Goal: Task Accomplishment & Management: Manage account settings

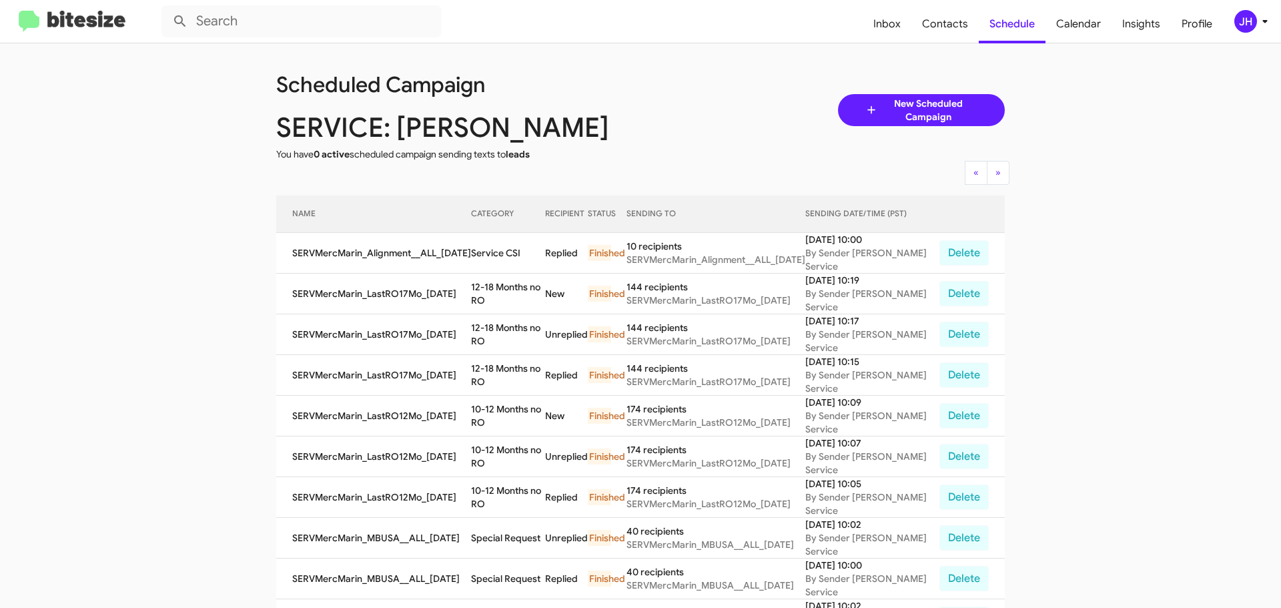
click at [1251, 23] on div "JH" at bounding box center [1245, 21] width 23 height 23
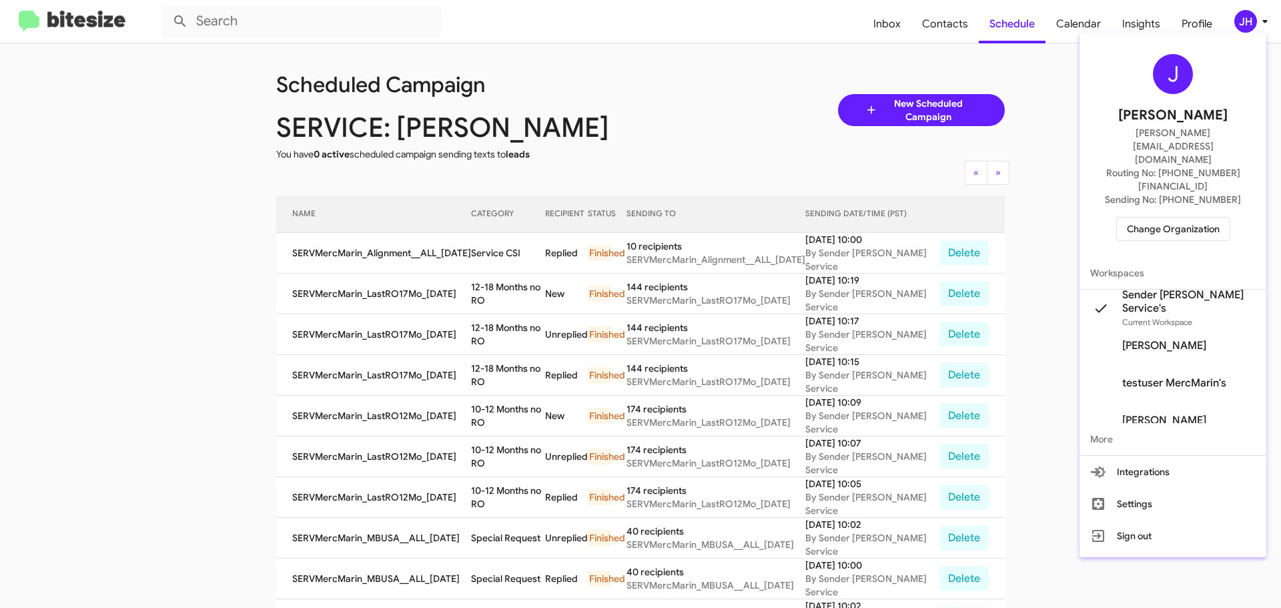
click at [1137, 217] on span "Change Organization" at bounding box center [1173, 228] width 93 height 23
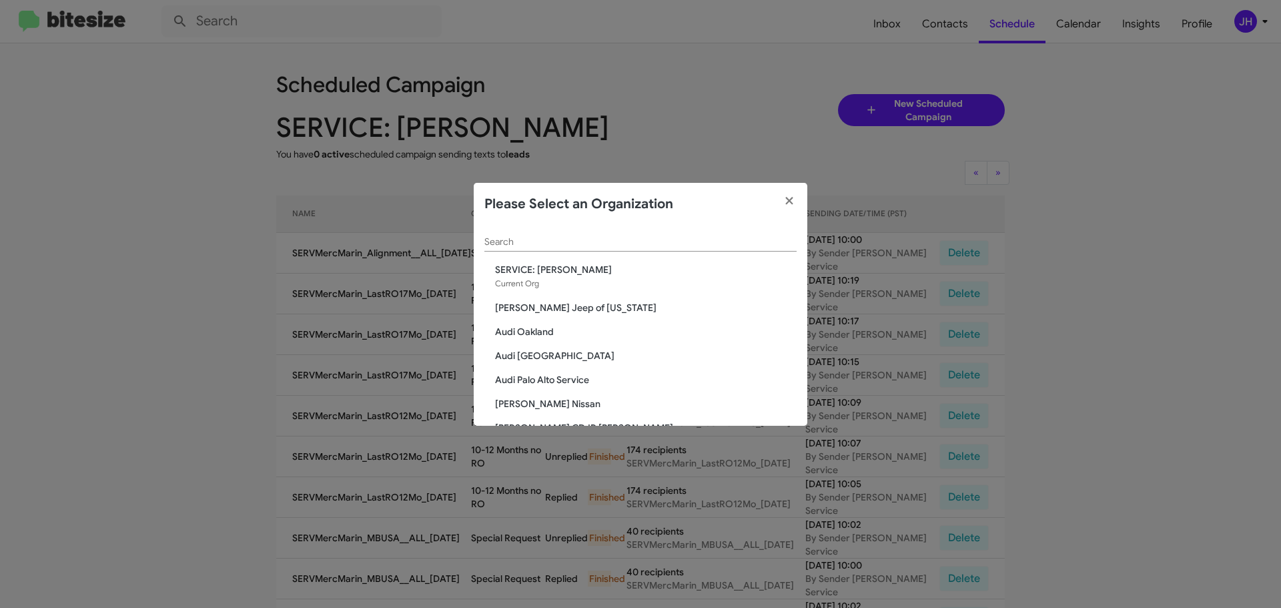
click at [566, 239] on input "Search" at bounding box center [640, 242] width 312 height 11
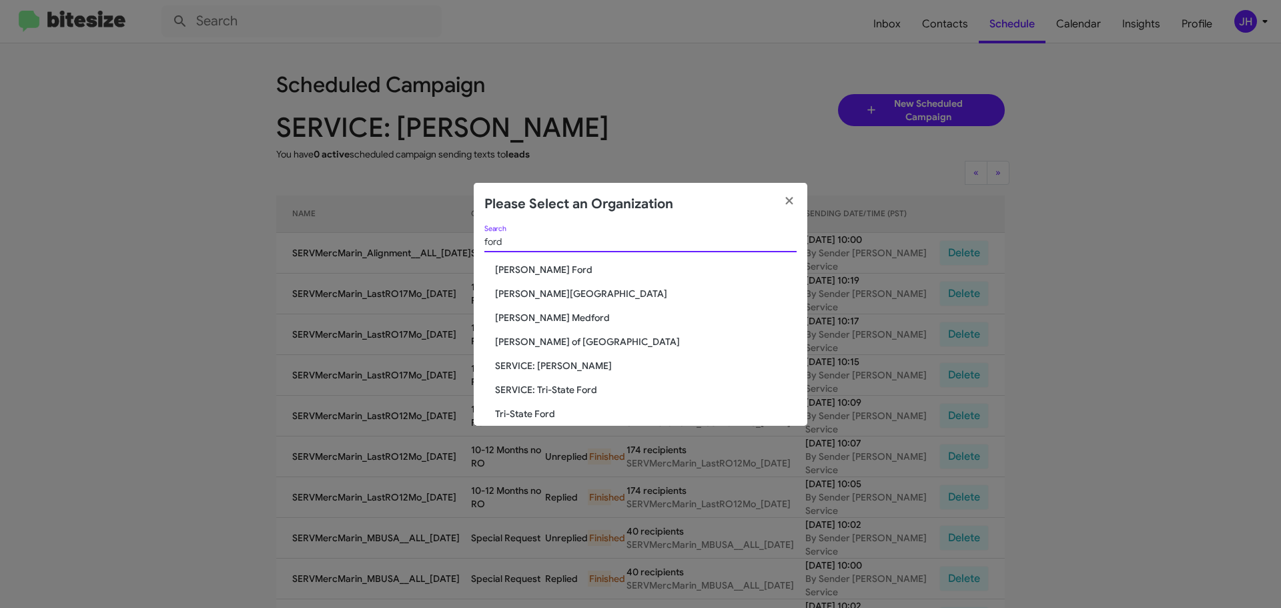
type input "ford"
click at [568, 387] on span "SERVICE: Tri-State Ford" at bounding box center [645, 389] width 301 height 13
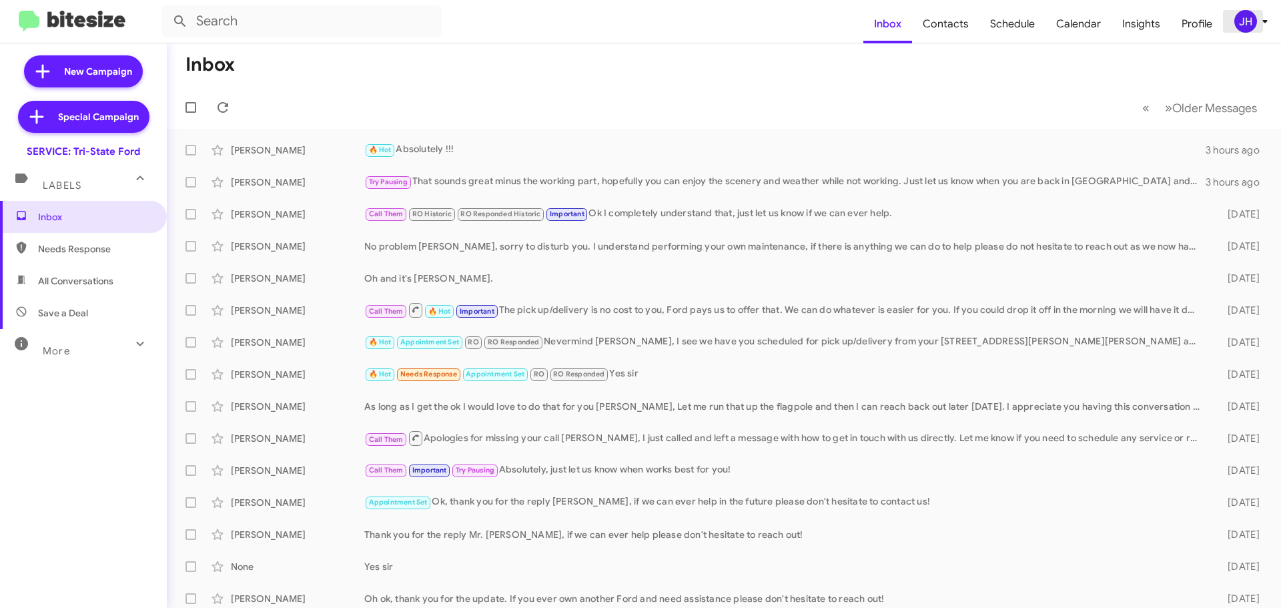
click at [1243, 23] on div "JH" at bounding box center [1245, 21] width 23 height 23
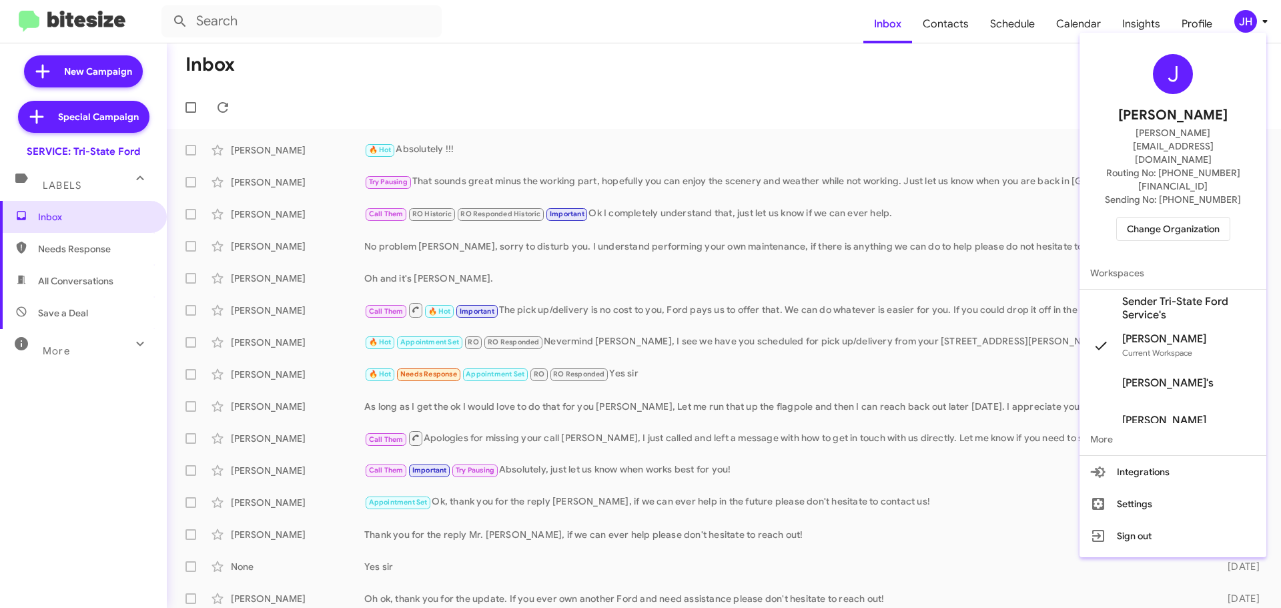
click at [1163, 295] on span "Sender Tri-State Ford Service's" at bounding box center [1188, 308] width 133 height 27
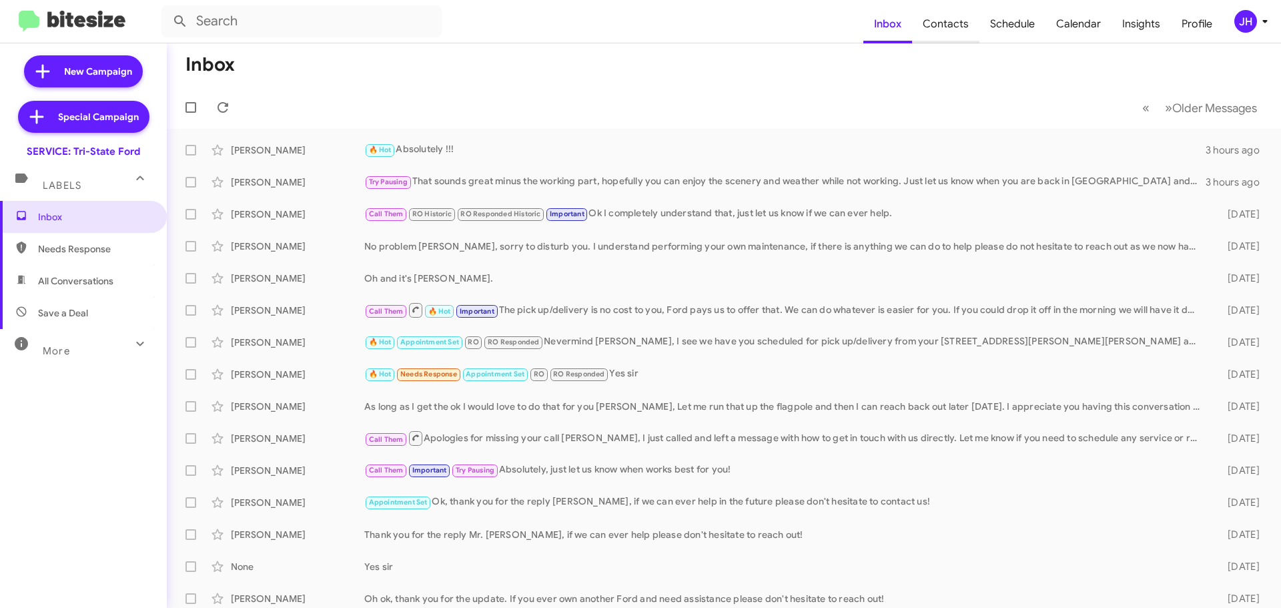
click at [951, 19] on span "Contacts" at bounding box center [945, 24] width 67 height 39
type input "in:groups"
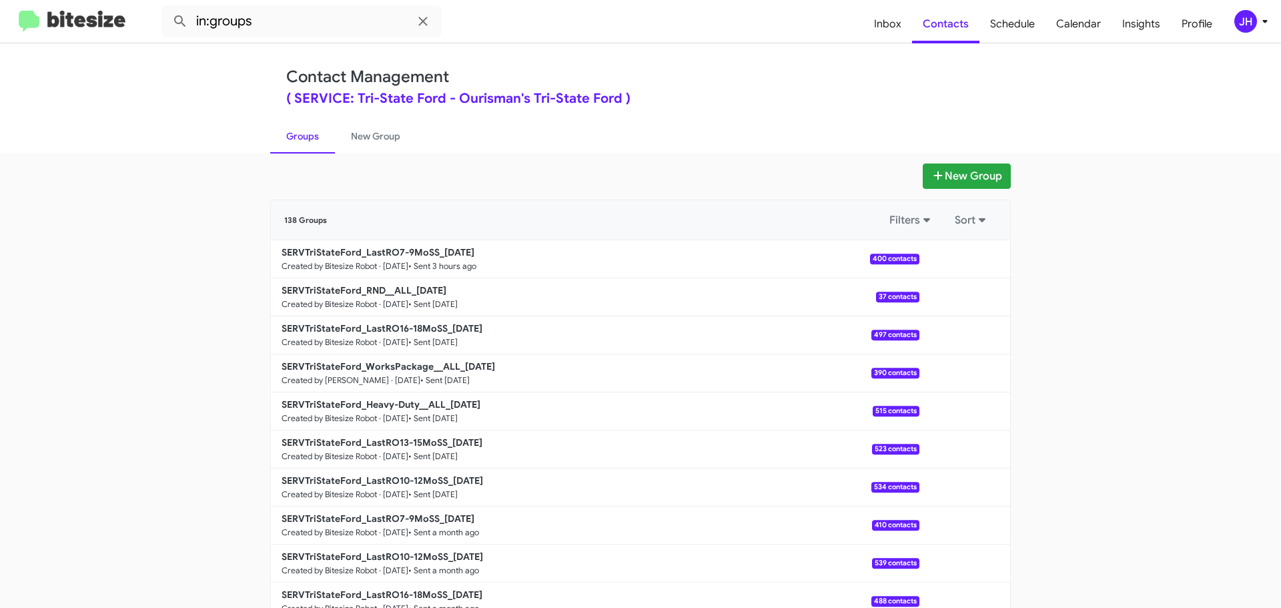
click at [1247, 27] on div "JH" at bounding box center [1245, 21] width 23 height 23
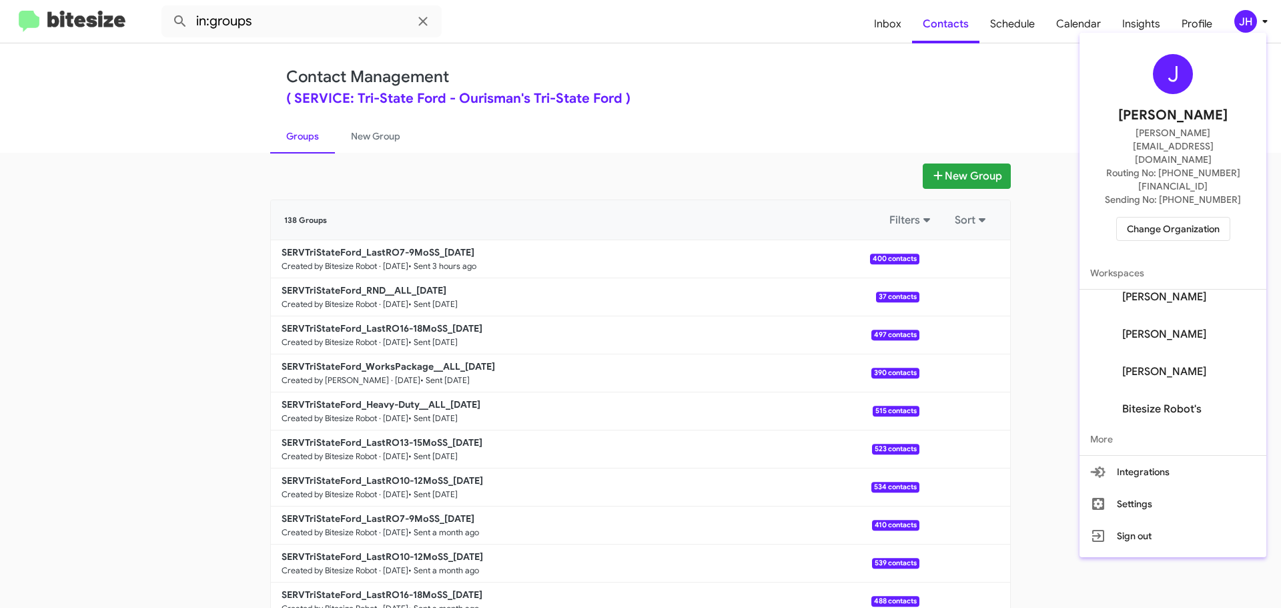
scroll to position [165, 0]
click at [1059, 91] on div at bounding box center [640, 304] width 1281 height 608
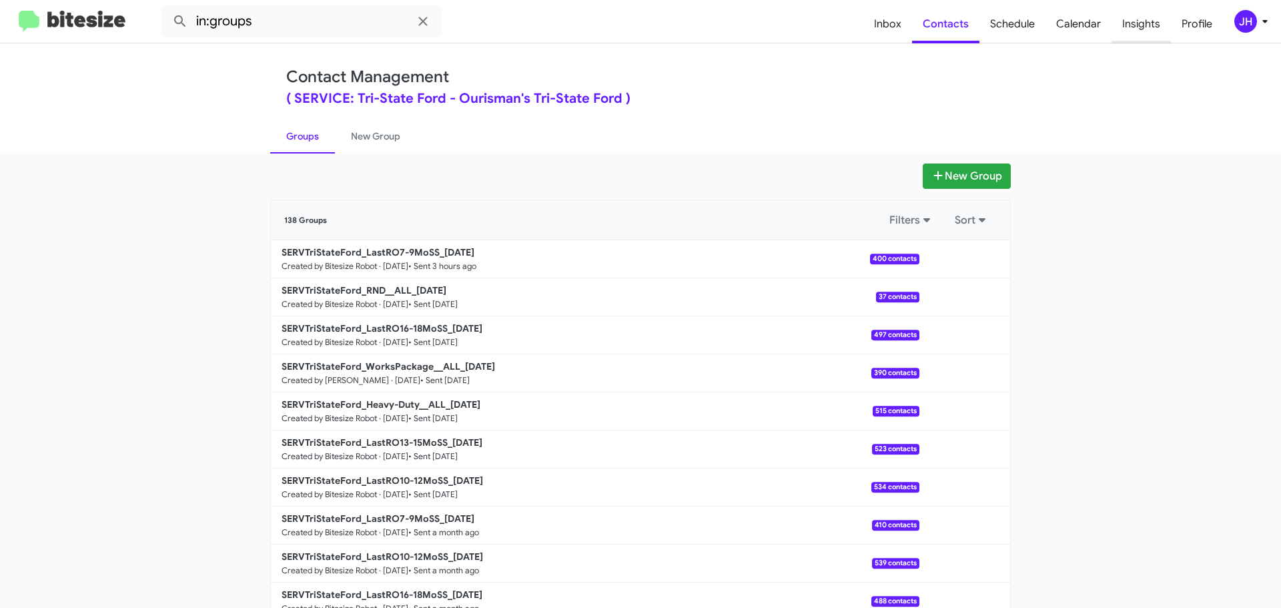
click at [1127, 34] on span "Insights" at bounding box center [1140, 24] width 59 height 39
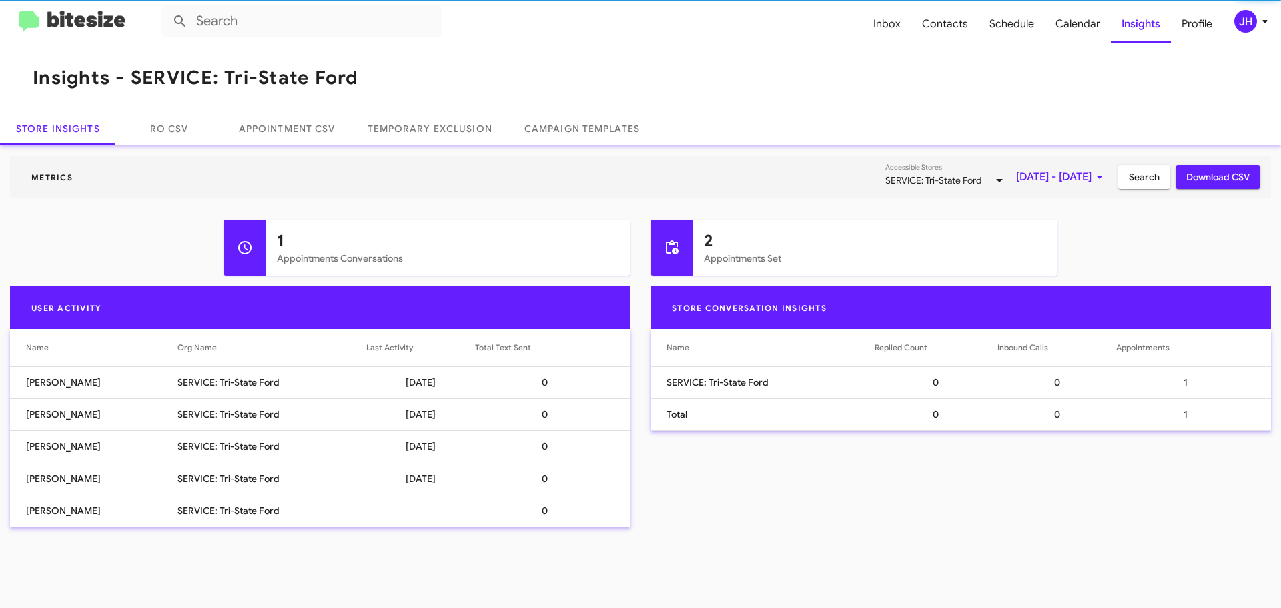
click at [1062, 185] on span "Sep 1, 2025 - Sep 3, 2025" at bounding box center [1061, 177] width 91 height 24
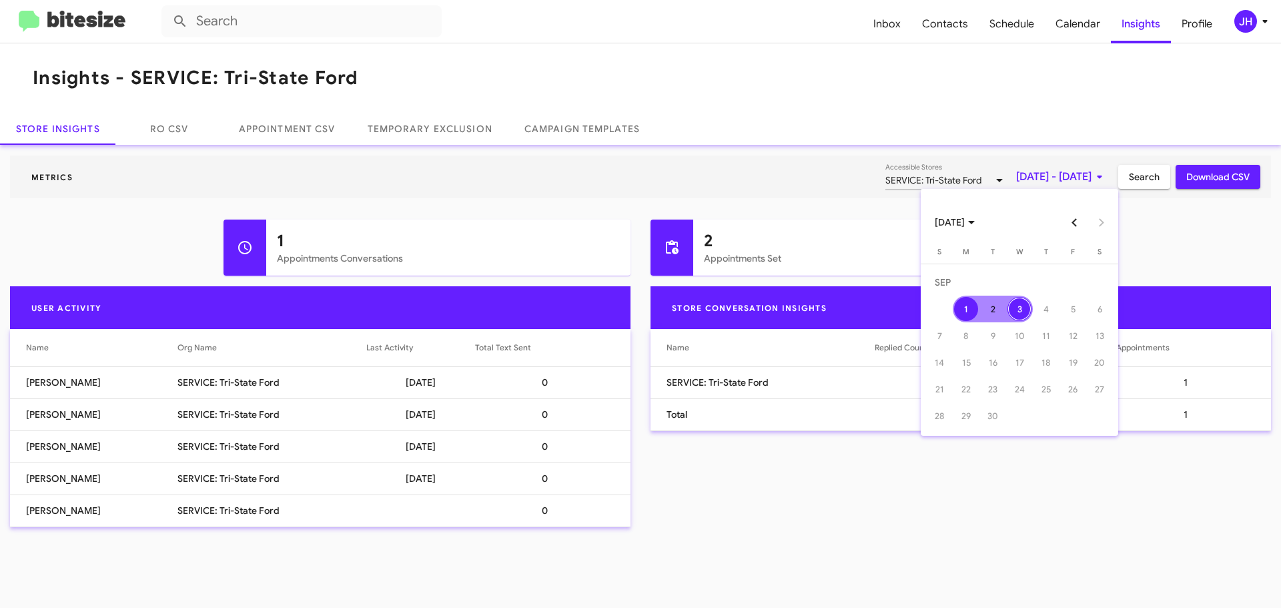
click at [1071, 224] on button "Previous month" at bounding box center [1074, 222] width 27 height 27
click at [936, 381] on div "24" at bounding box center [939, 389] width 24 height 24
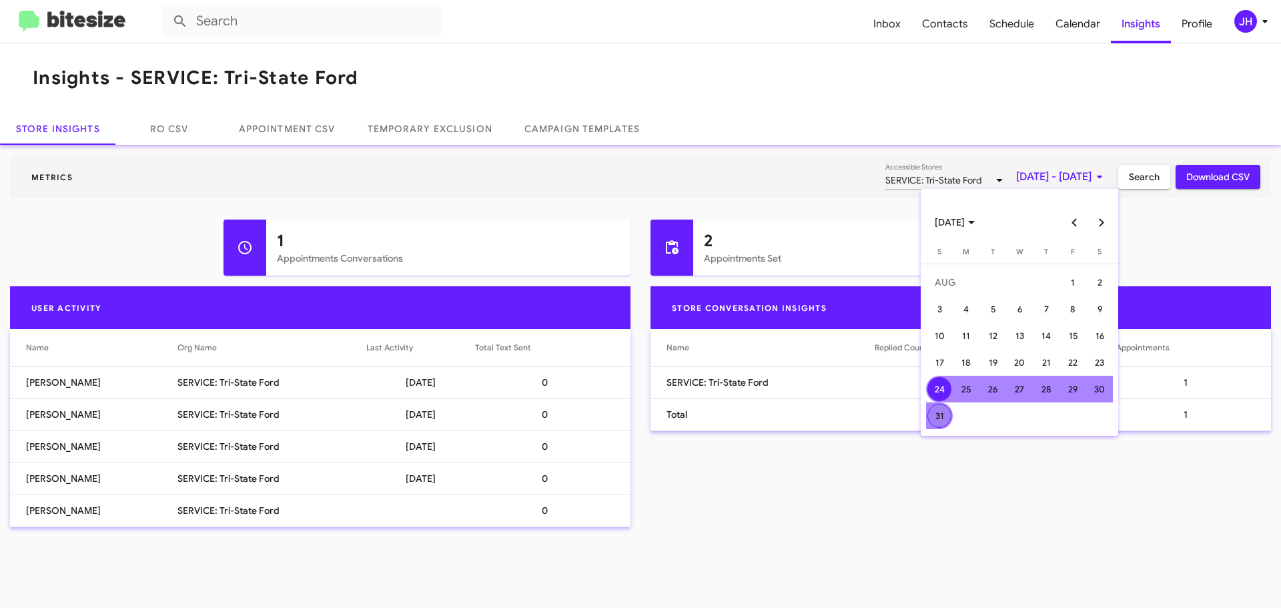
click at [944, 414] on div "31" at bounding box center [939, 416] width 24 height 24
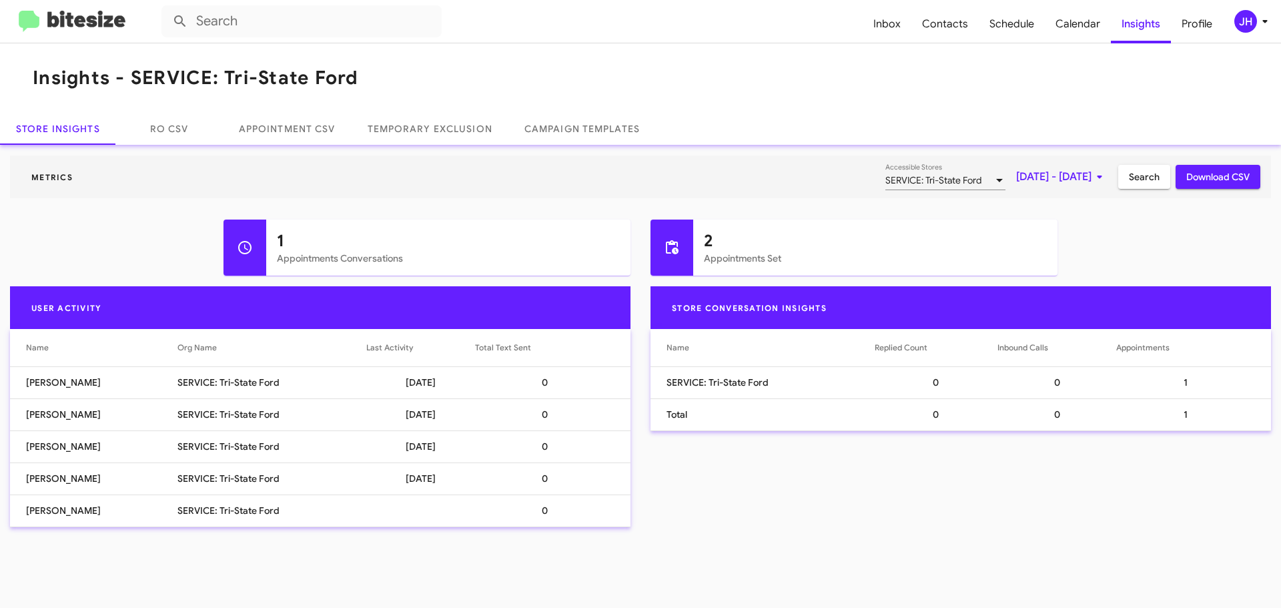
click at [1200, 175] on span "Download CSV" at bounding box center [1217, 177] width 63 height 24
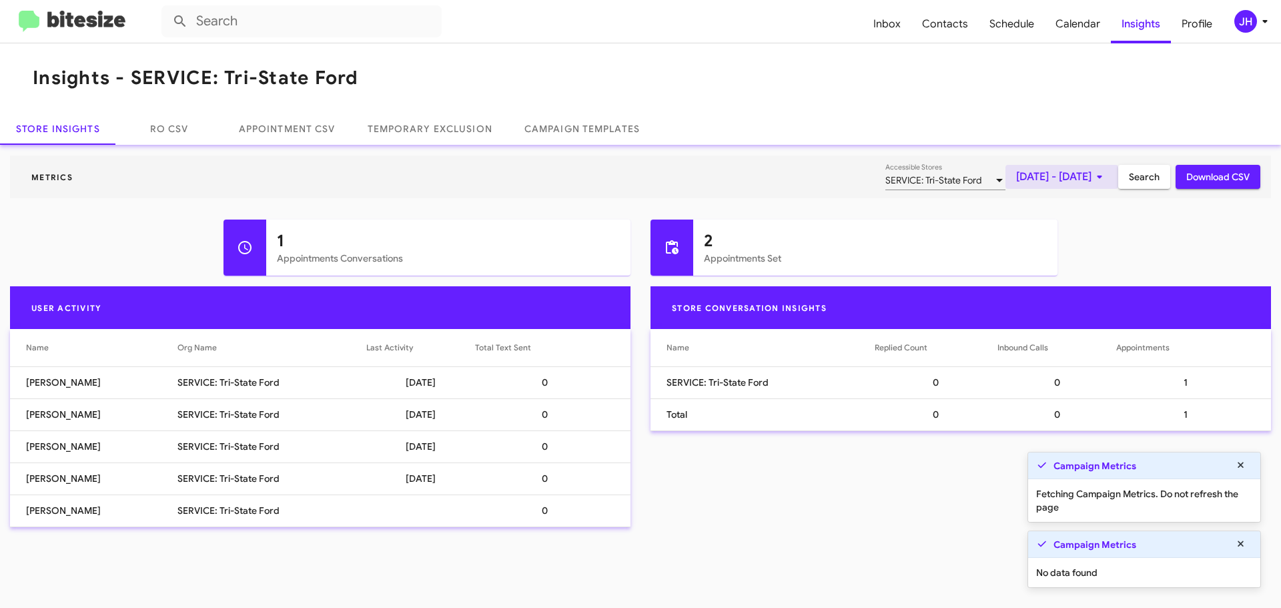
click at [1044, 180] on span "Aug 24, 2025 - Aug 31, 2025" at bounding box center [1061, 177] width 91 height 24
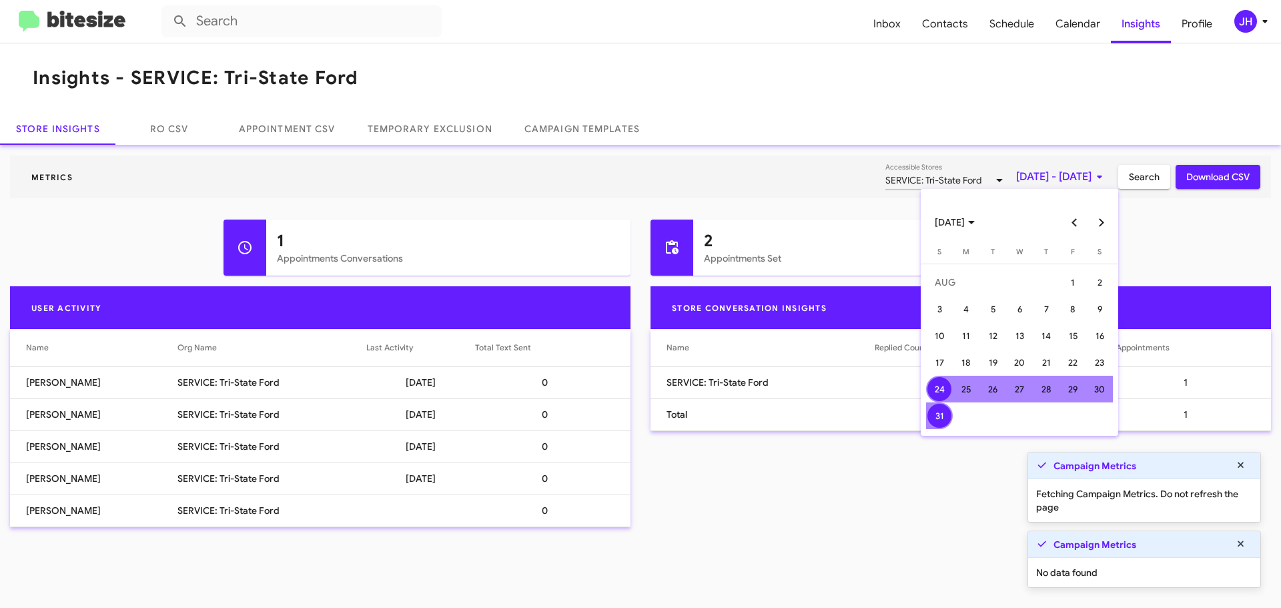
click at [1179, 264] on div at bounding box center [640, 304] width 1281 height 608
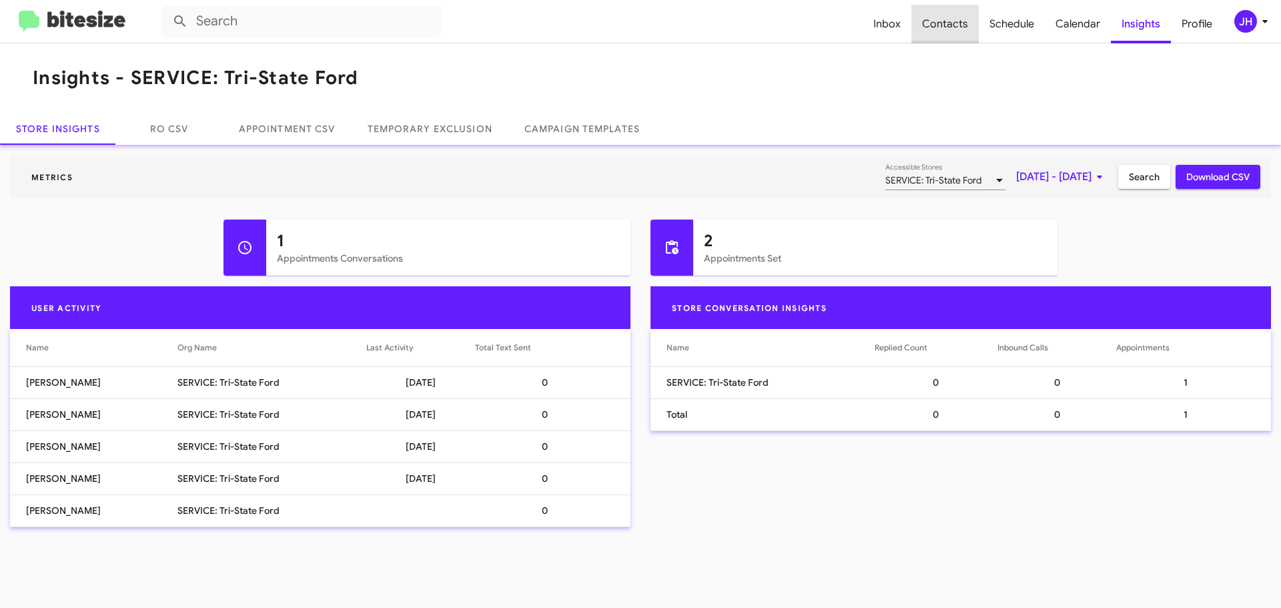
click at [957, 15] on span "Contacts" at bounding box center [944, 24] width 67 height 39
type input "in:groups"
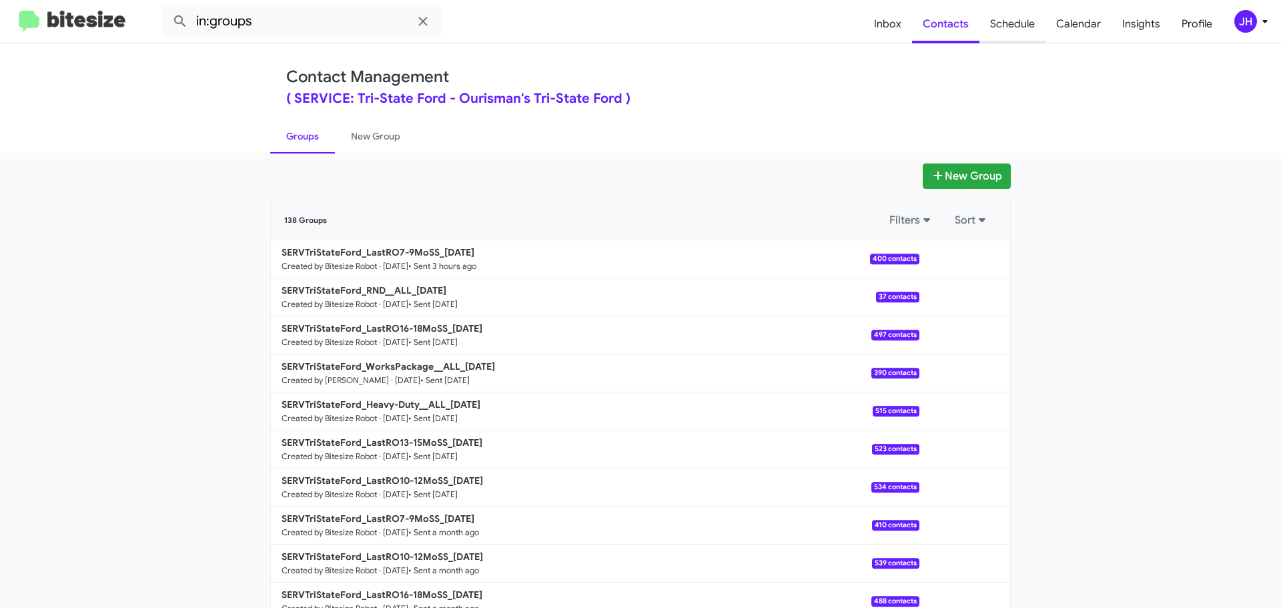
click at [1034, 13] on span "Schedule" at bounding box center [1012, 24] width 66 height 39
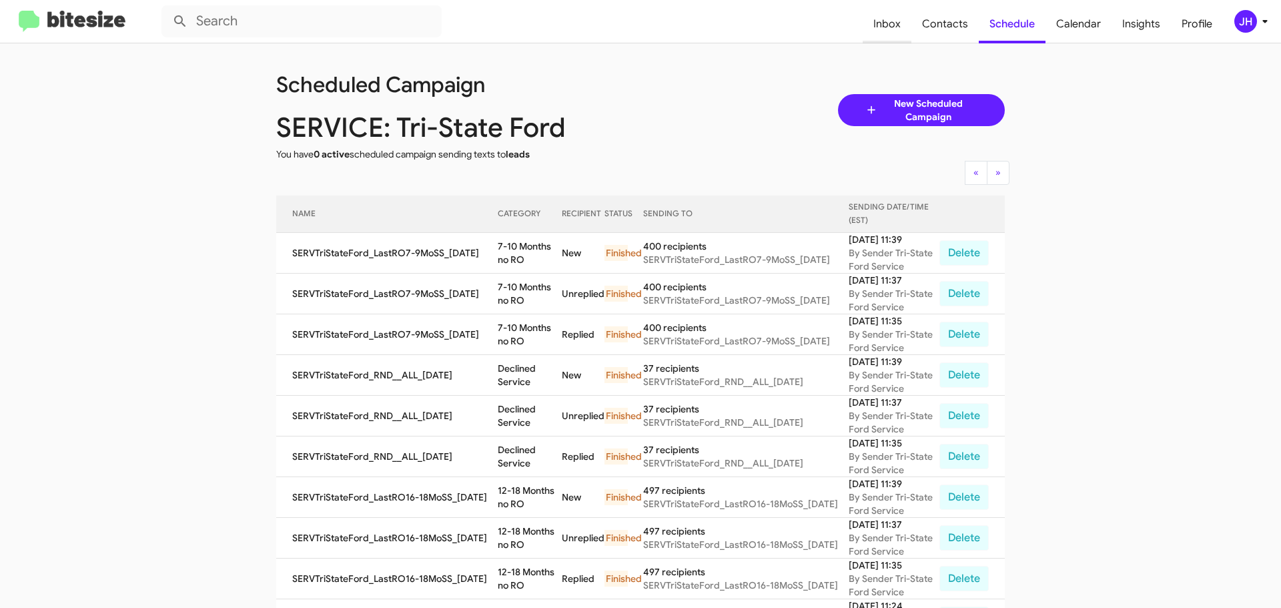
click at [894, 29] on span "Inbox" at bounding box center [886, 24] width 49 height 39
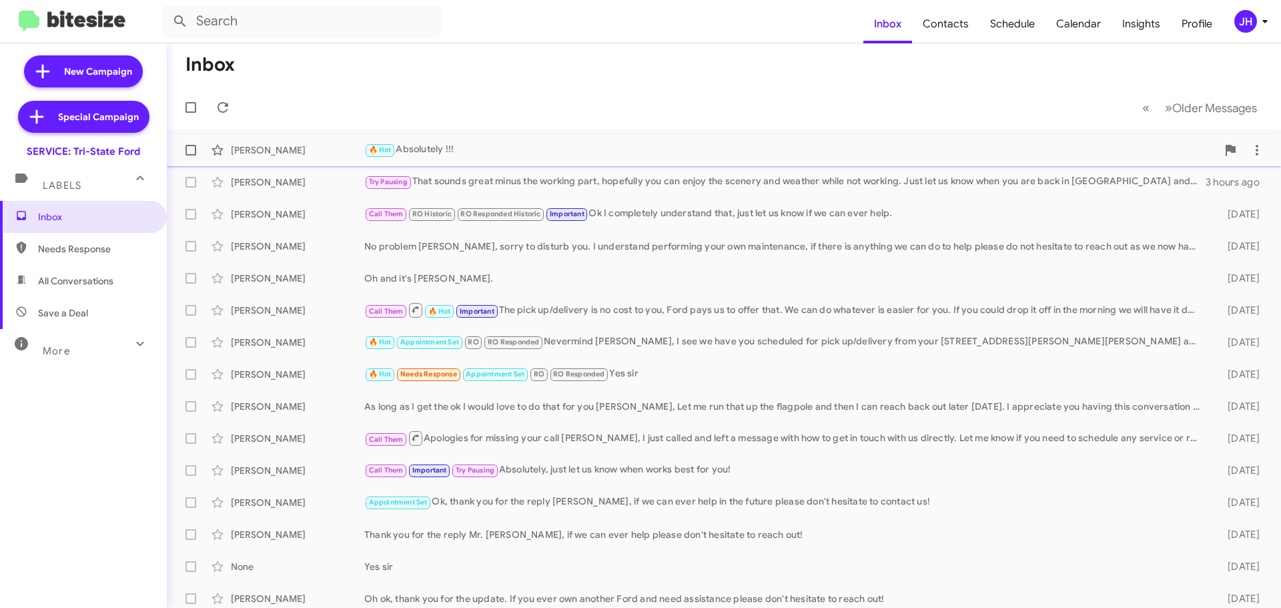
click at [606, 161] on div "Joe Tucci 🔥 Hot Absolutely !!! 3 hours ago" at bounding box center [723, 150] width 1093 height 27
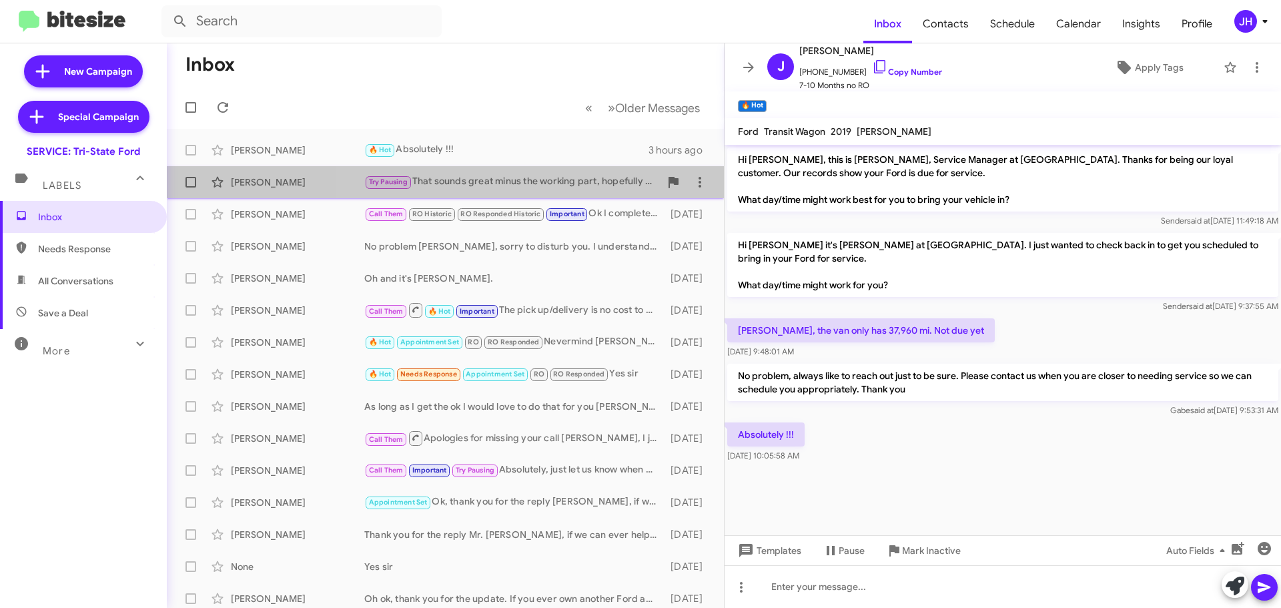
click at [609, 190] on div "Waris Samuel Try Pausing That sounds great minus the working part, hopefully yo…" at bounding box center [445, 182] width 536 height 27
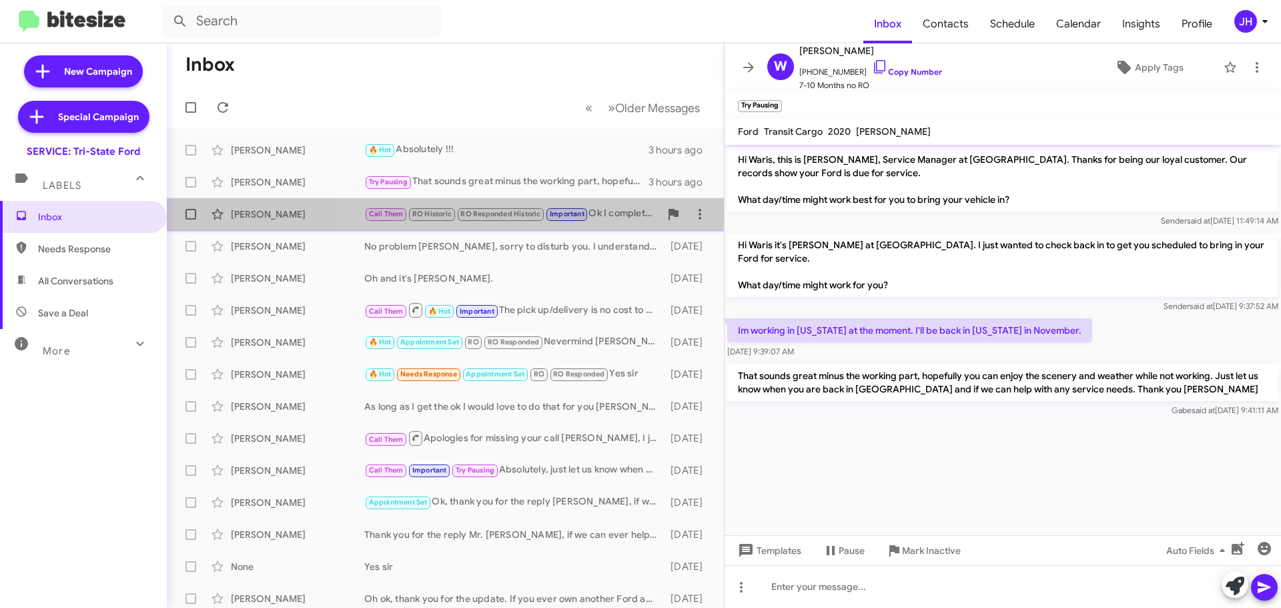
click at [623, 218] on div "Call Them RO Historic RO Responded Historic Important Ok I completely understan…" at bounding box center [511, 213] width 295 height 15
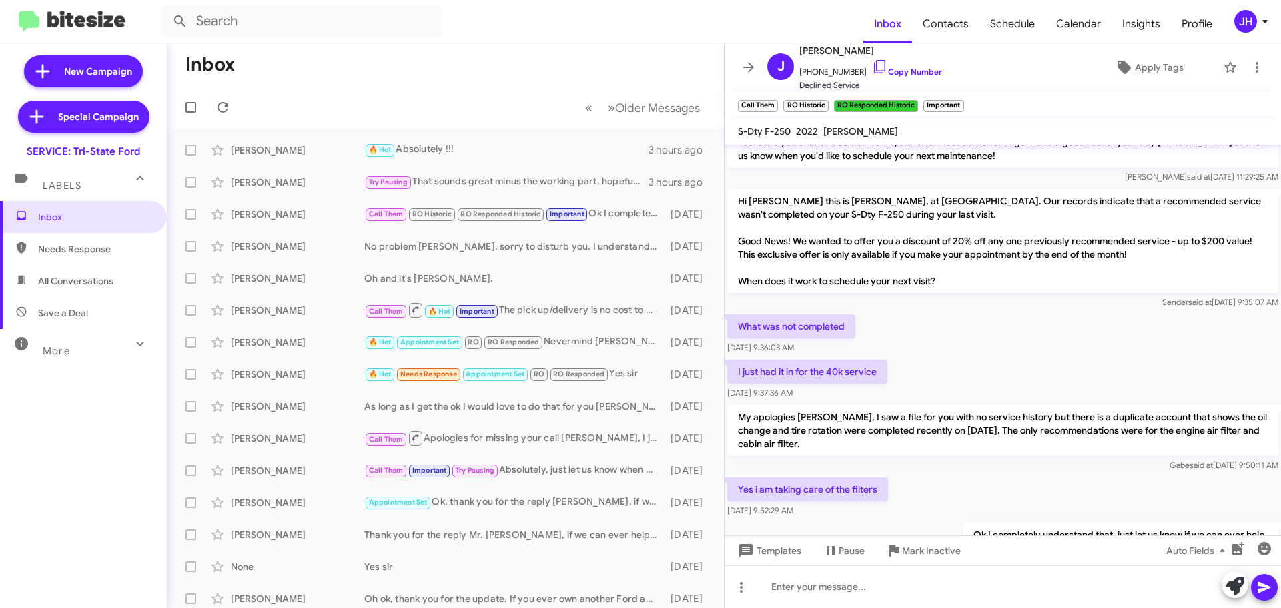
scroll to position [817, 0]
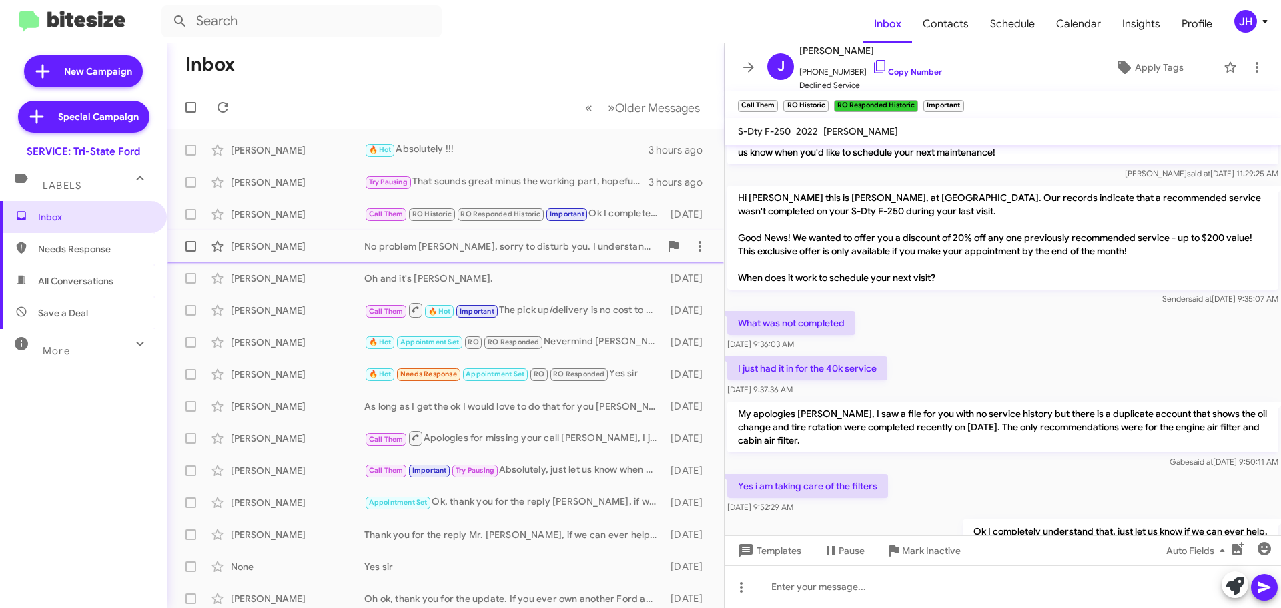
click at [578, 258] on div "Parker Baer No problem Parker, sorry to disturb you. I understand performing yo…" at bounding box center [445, 246] width 536 height 27
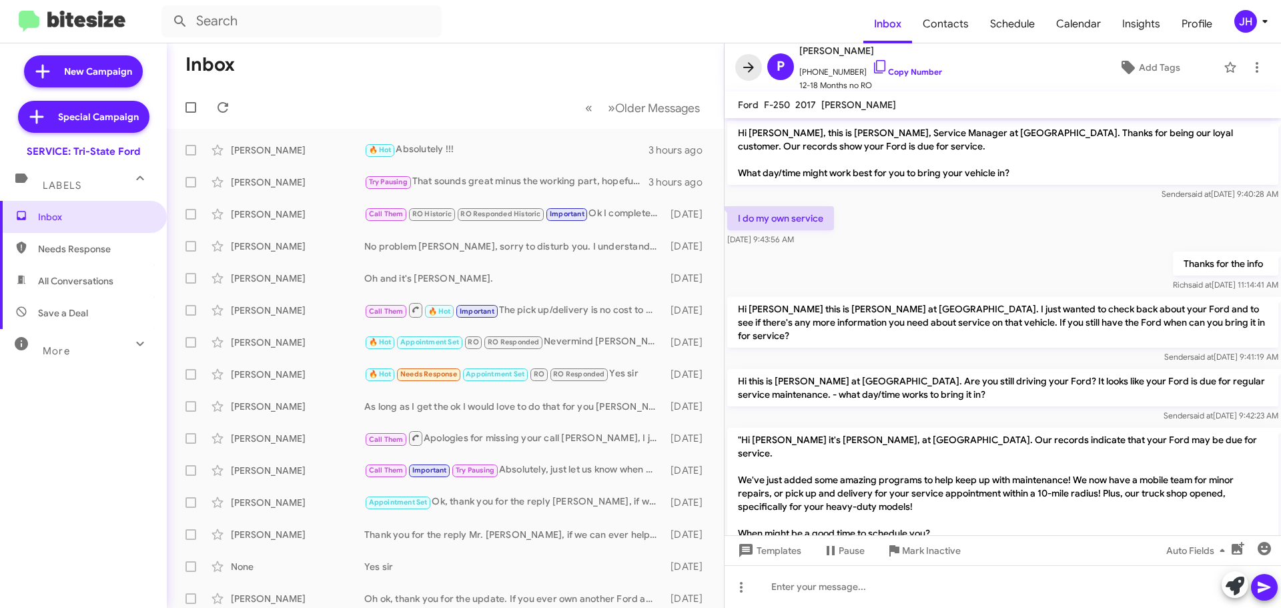
click at [749, 71] on icon at bounding box center [748, 67] width 11 height 10
